Goal: Navigation & Orientation: Understand site structure

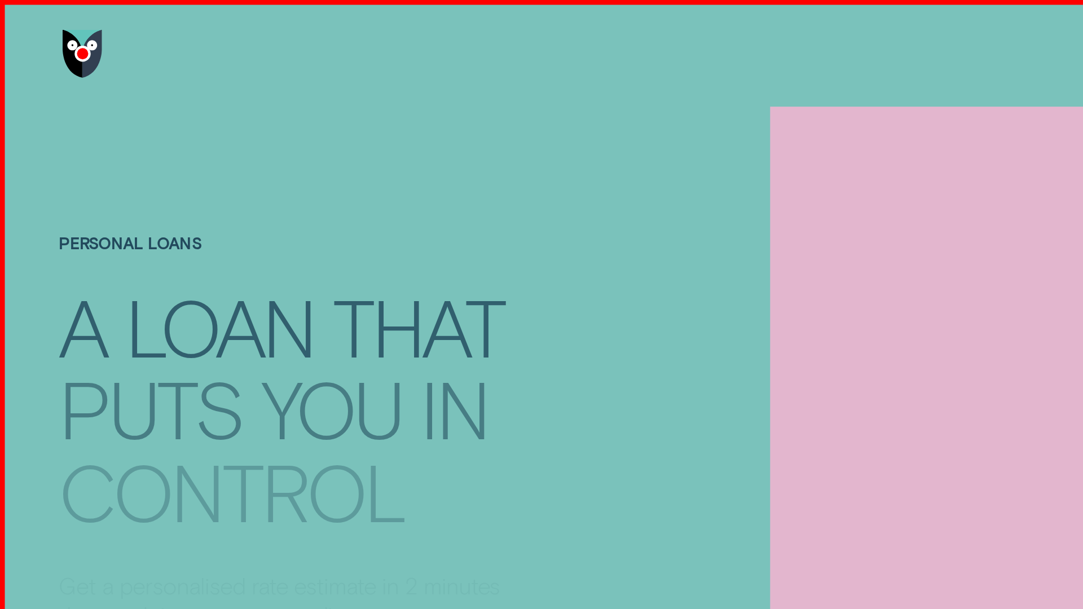
click at [58, 38] on header at bounding box center [541, 37] width 1083 height 75
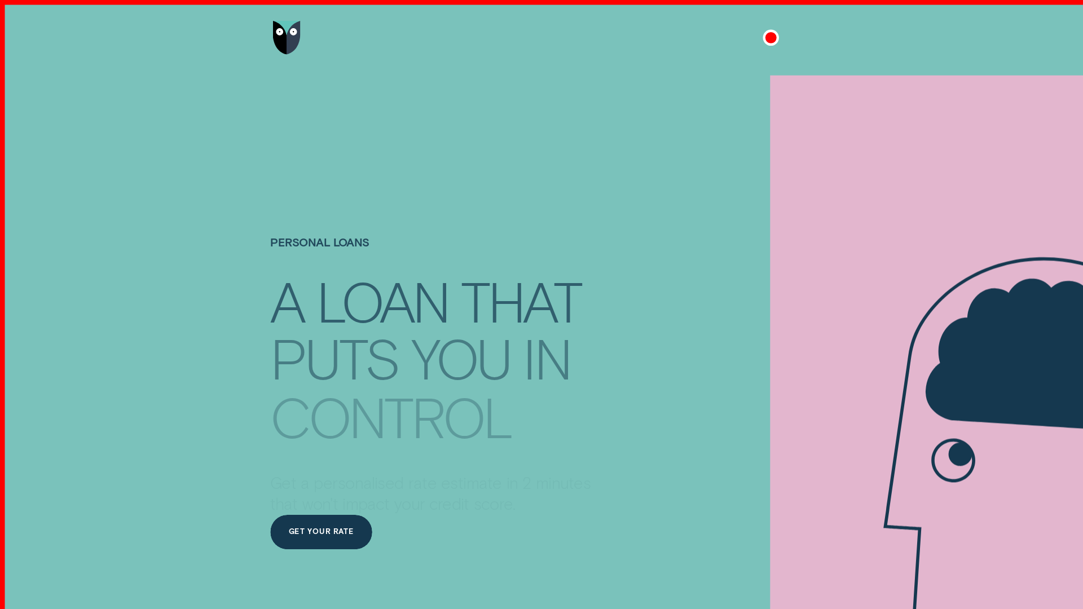
click at [542, 26] on div at bounding box center [541, 26] width 703 height 53
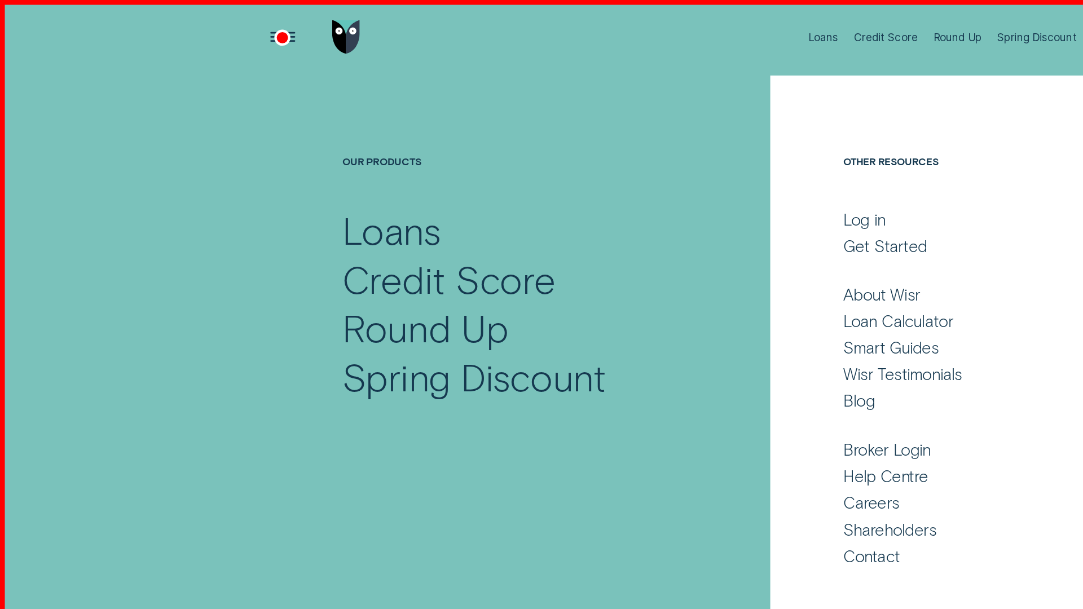
click at [198, 26] on div "Open Menu" at bounding box center [199, 27] width 34 height 34
click at [223, 26] on div at bounding box center [222, 26] width 65 height 53
click at [198, 26] on div "Open Menu" at bounding box center [199, 27] width 34 height 34
